Goal: Transaction & Acquisition: Purchase product/service

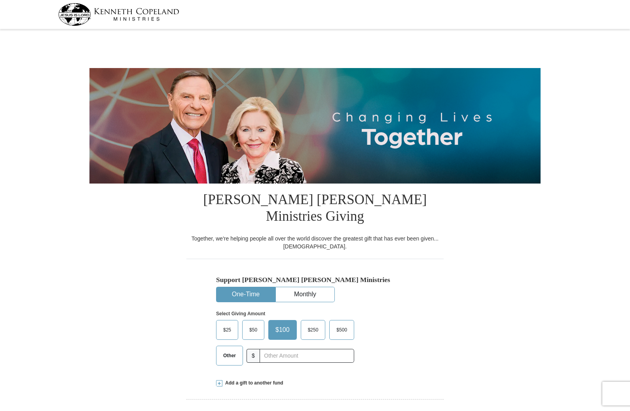
select select "MO"
click at [230, 350] on span "Other" at bounding box center [229, 356] width 21 height 12
click at [0, 0] on input "Other" at bounding box center [0, 0] width 0 height 0
click at [282, 349] on input "text" at bounding box center [307, 356] width 88 height 14
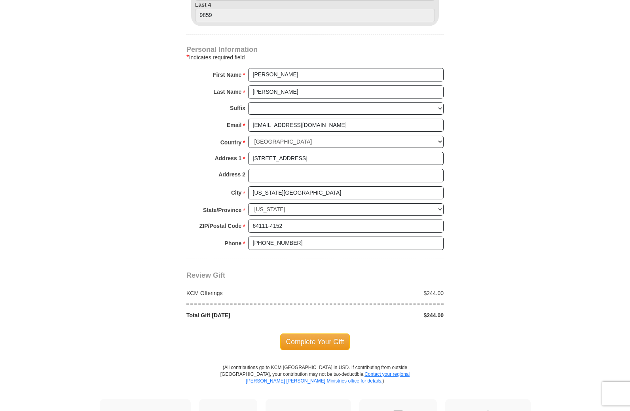
scroll to position [554, 0]
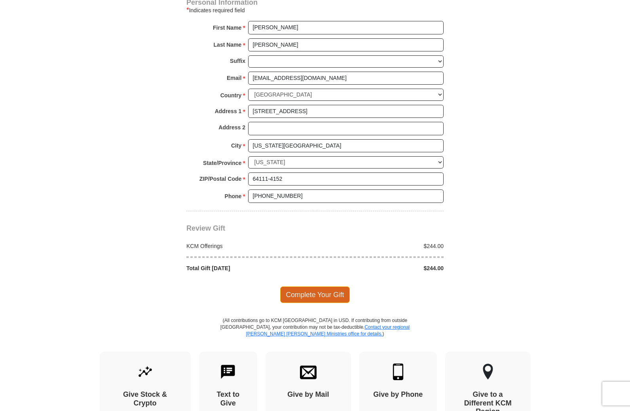
type input "244"
click at [333, 287] on span "Complete Your Gift" at bounding box center [315, 295] width 70 height 17
